Goal: Find specific page/section: Find specific page/section

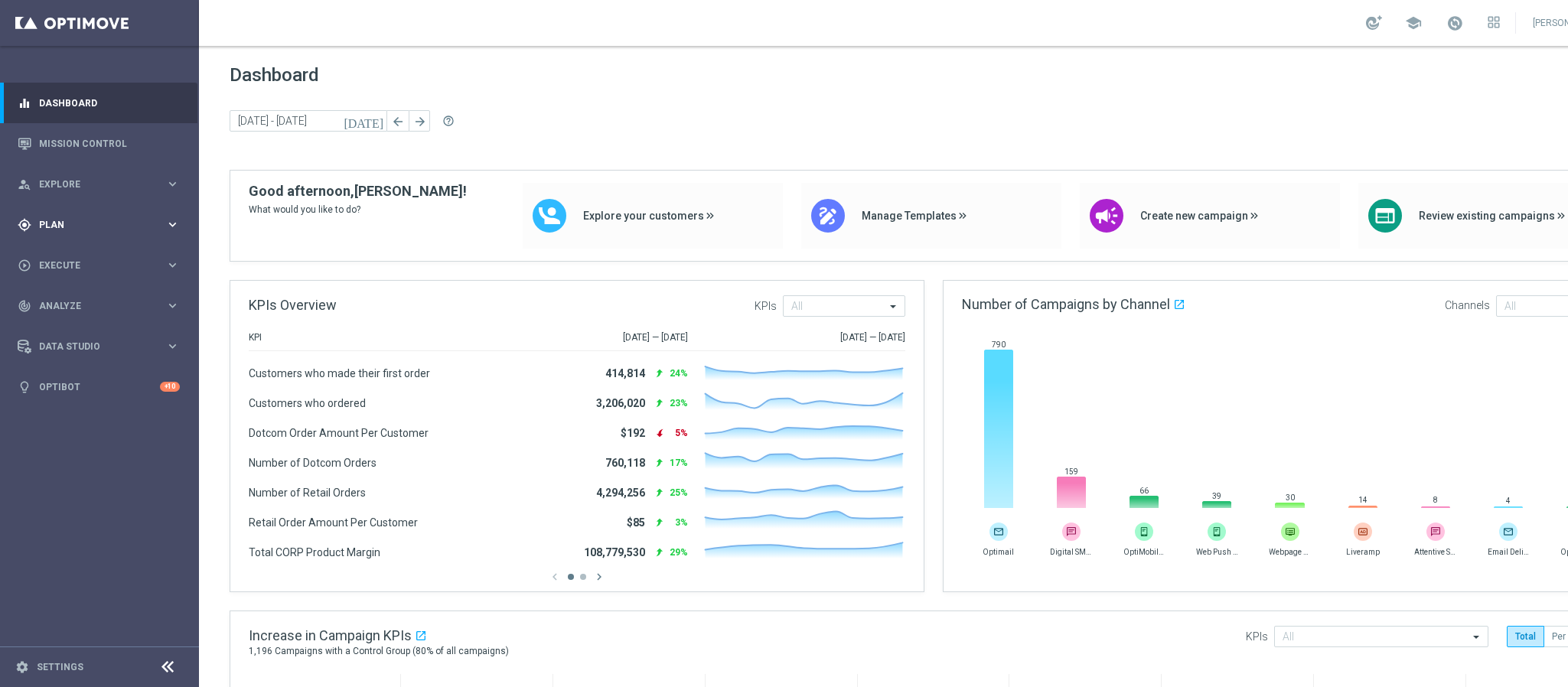
click at [65, 230] on div "gps_fixed Plan" at bounding box center [92, 224] width 147 height 14
click at [83, 300] on span "Templates" at bounding box center [96, 302] width 110 height 9
click at [88, 368] on link "OptiMobile Push" at bounding box center [103, 370] width 112 height 12
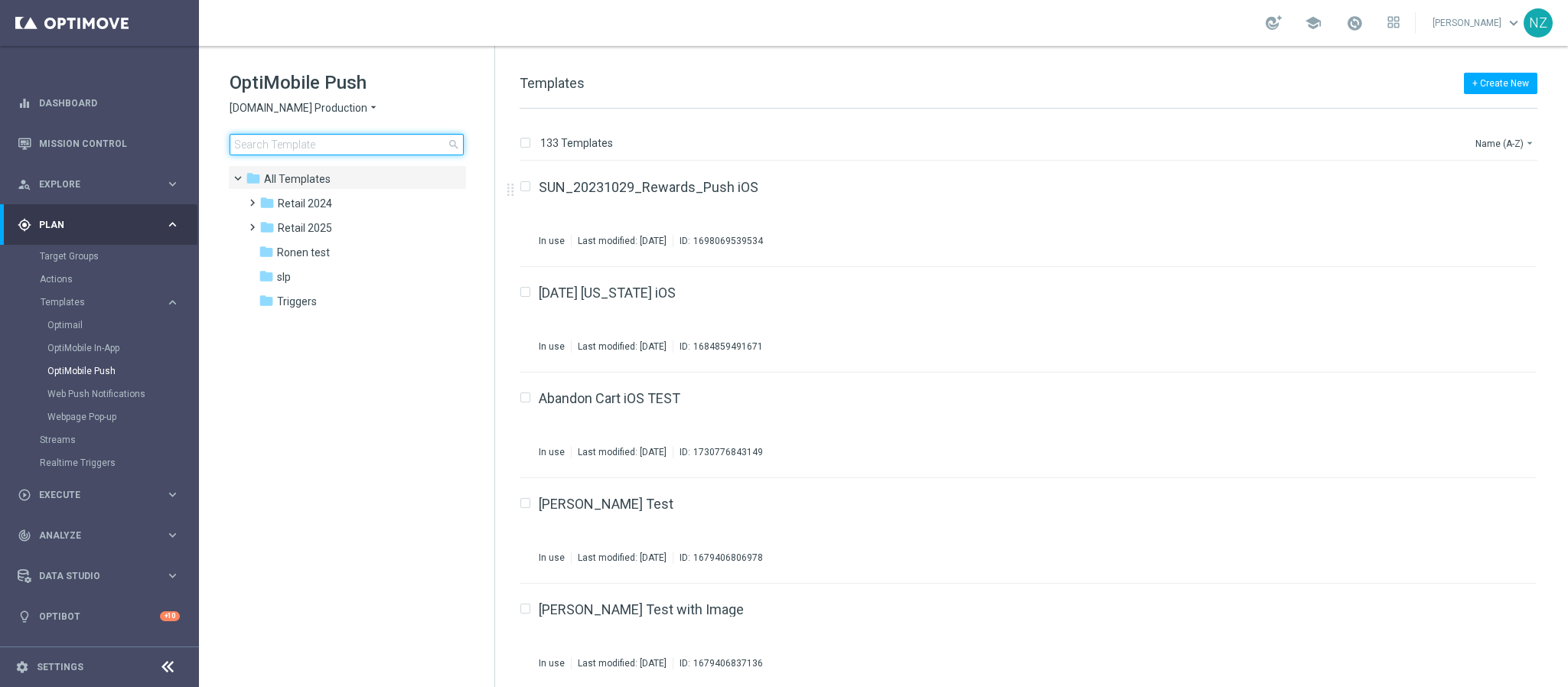
click at [273, 143] on input at bounding box center [347, 145] width 234 height 21
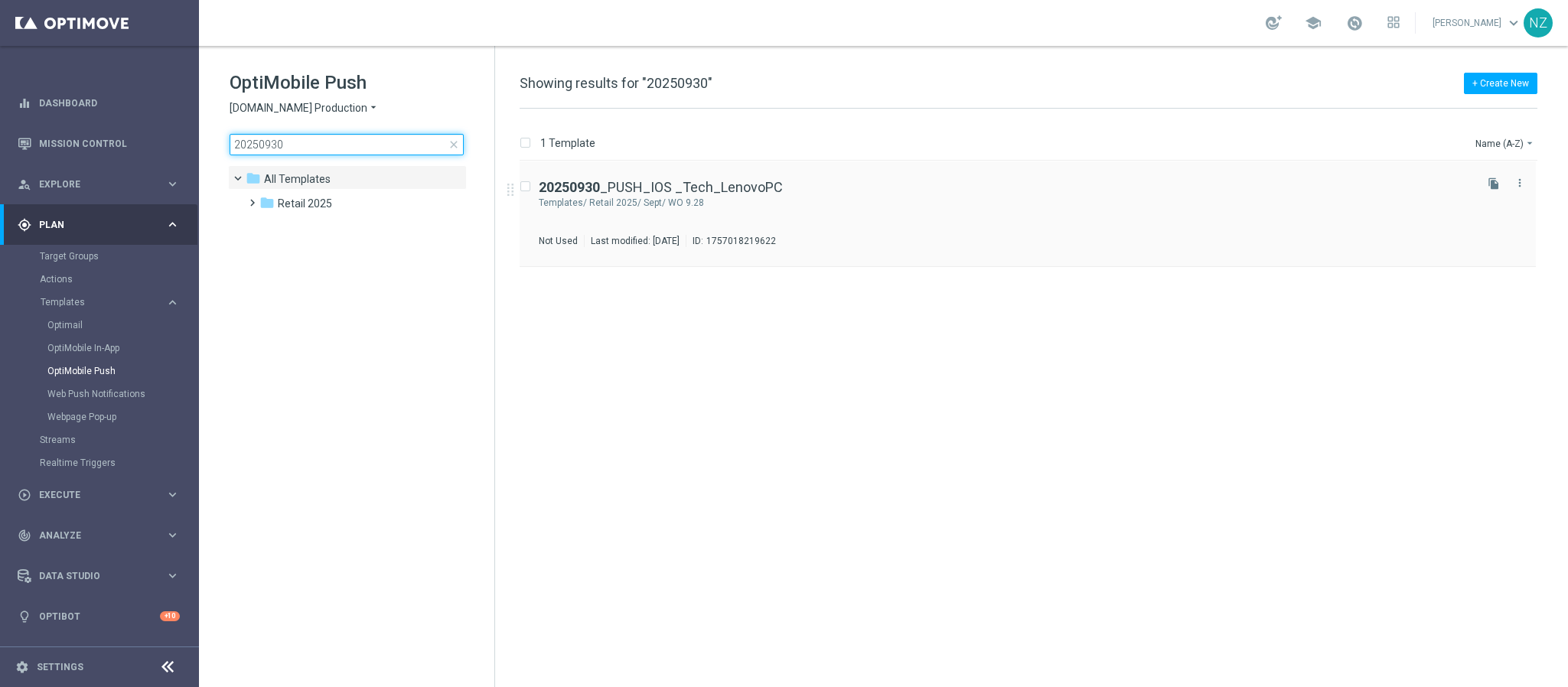
type input "20250930"
click at [962, 200] on div "Retail 2025/ Sept/ WO 9.28" at bounding box center [1030, 202] width 882 height 12
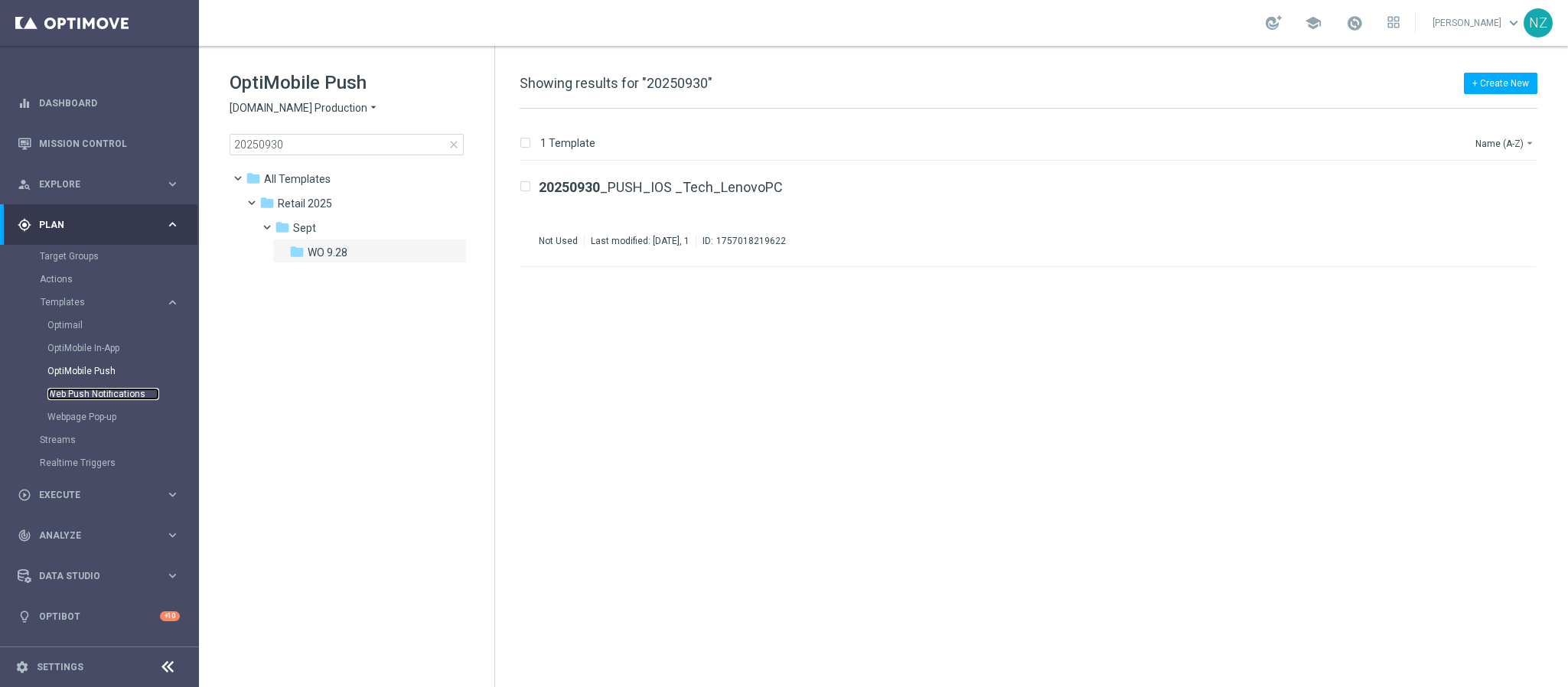
click at [89, 393] on link "Web Push Notifications" at bounding box center [103, 393] width 112 height 12
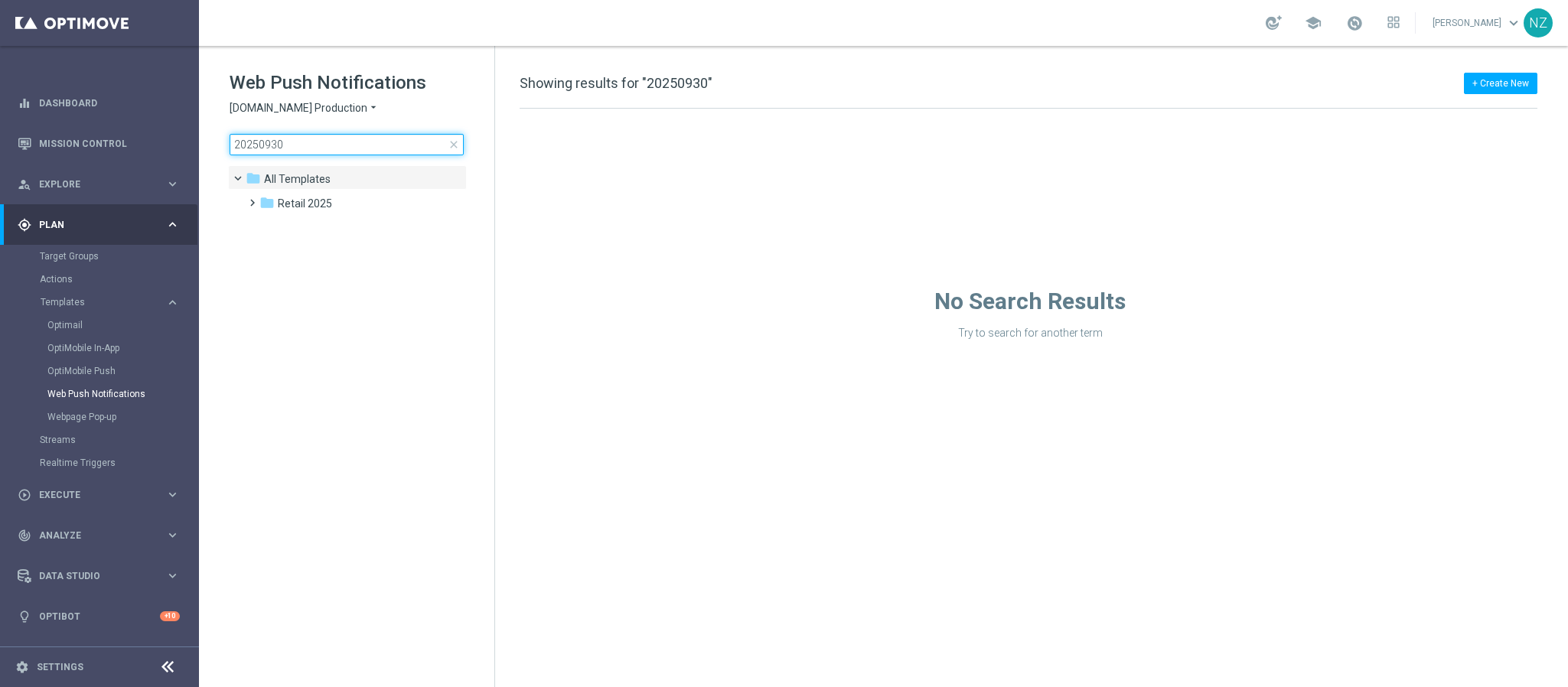
click at [295, 142] on input "20250930" at bounding box center [347, 145] width 234 height 21
click at [314, 145] on input "20250930" at bounding box center [347, 145] width 234 height 21
type input "20250930"
click at [253, 199] on span at bounding box center [249, 195] width 7 height 6
click at [317, 136] on input "20250930" at bounding box center [347, 145] width 234 height 21
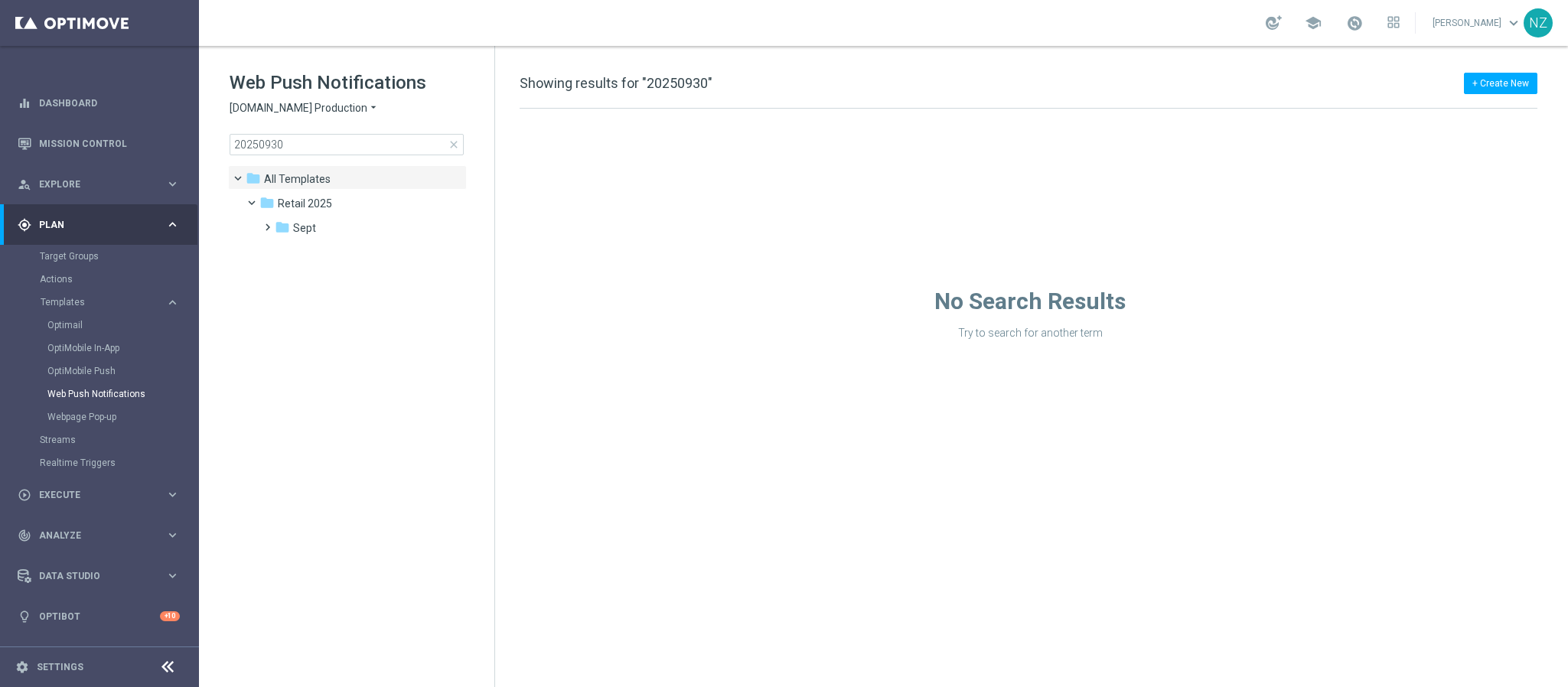
click at [454, 141] on span "close" at bounding box center [453, 144] width 12 height 12
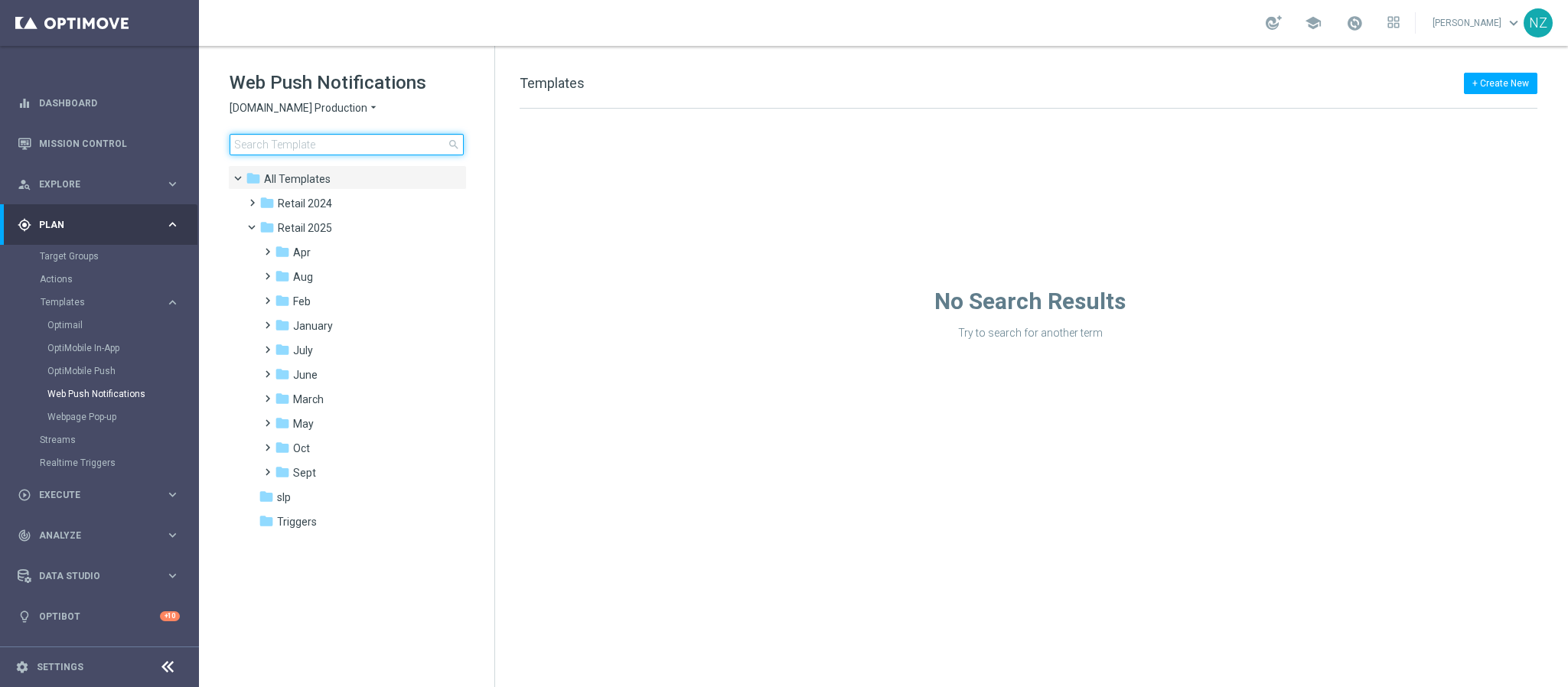
click at [310, 140] on input at bounding box center [347, 145] width 234 height 21
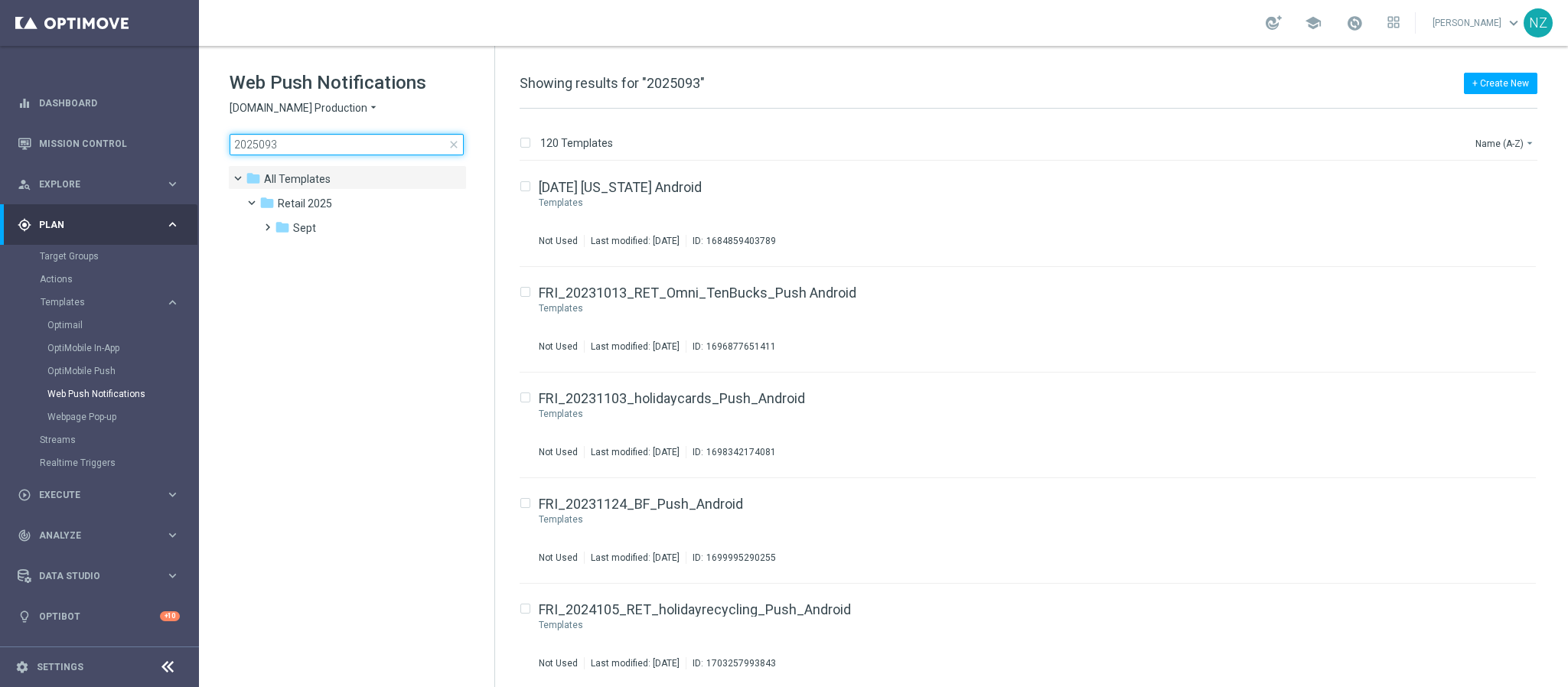
type input "20250930"
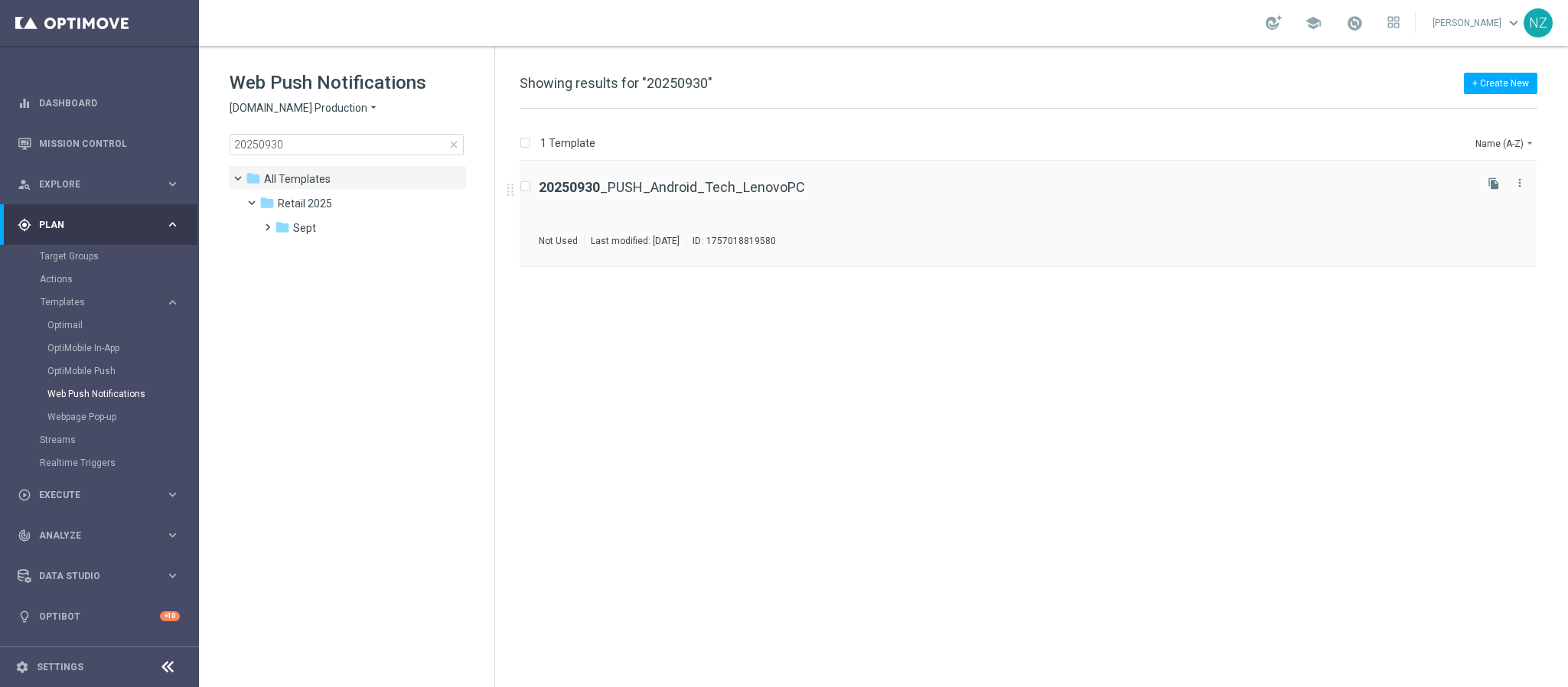
drag, startPoint x: 914, startPoint y: 237, endPoint x: 1041, endPoint y: 193, distance: 134.4
click at [1041, 193] on div "20250930 _PUSH_Android_Tech_LenovoPC" at bounding box center [1005, 187] width 933 height 14
click at [876, 198] on div "20250930 _PUSH_Android_Tech_LenovoPC Not Used Last modified: Monday, January 1,…" at bounding box center [1005, 213] width 933 height 66
